Goal: Find specific page/section: Find specific page/section

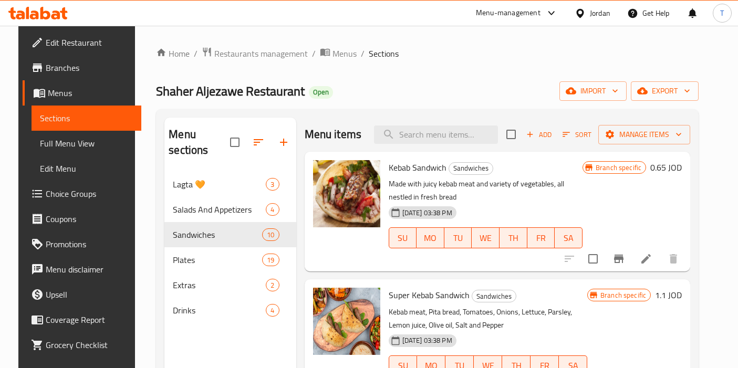
click at [251, 58] on span "Restaurants management" at bounding box center [261, 53] width 94 height 13
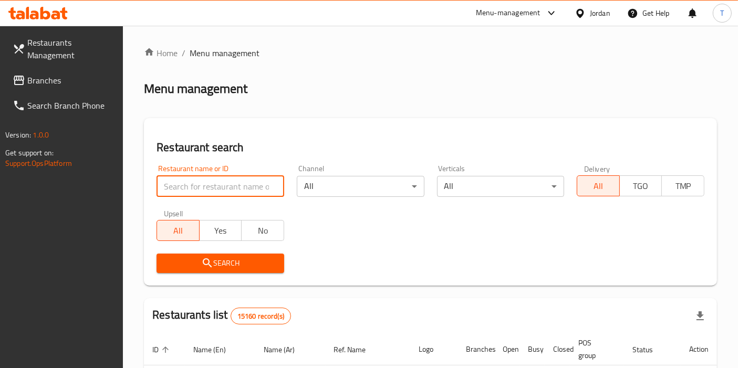
click at [236, 185] on input "search" at bounding box center [221, 186] width 128 height 21
type input "brosken"
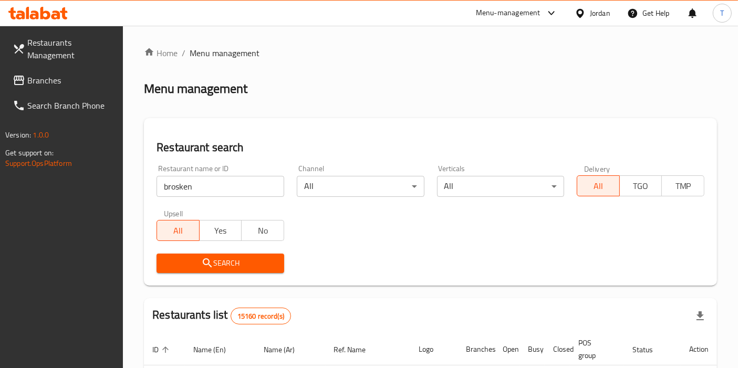
click at [223, 263] on span "Search" at bounding box center [220, 263] width 111 height 13
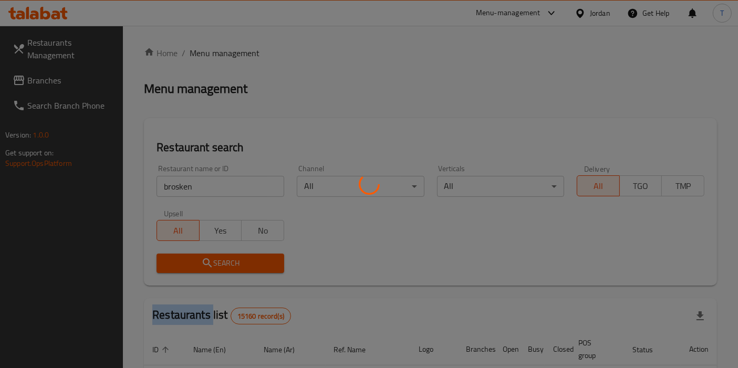
drag, startPoint x: 223, startPoint y: 263, endPoint x: 264, endPoint y: 250, distance: 43.2
click at [223, 263] on div at bounding box center [369, 184] width 738 height 368
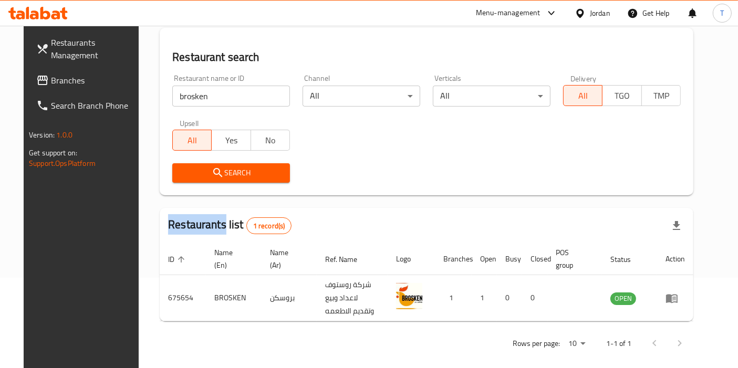
scroll to position [91, 0]
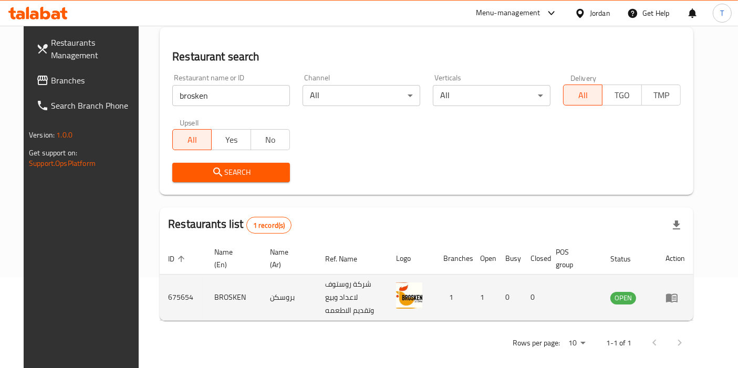
click at [693, 299] on td "enhanced table" at bounding box center [675, 298] width 36 height 46
click at [678, 292] on icon "enhanced table" at bounding box center [672, 298] width 13 height 13
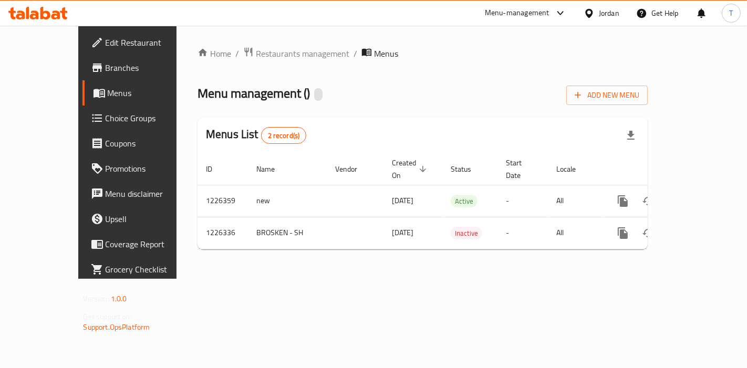
click at [106, 68] on span "Branches" at bounding box center [150, 67] width 89 height 13
